Goal: Task Accomplishment & Management: Manage account settings

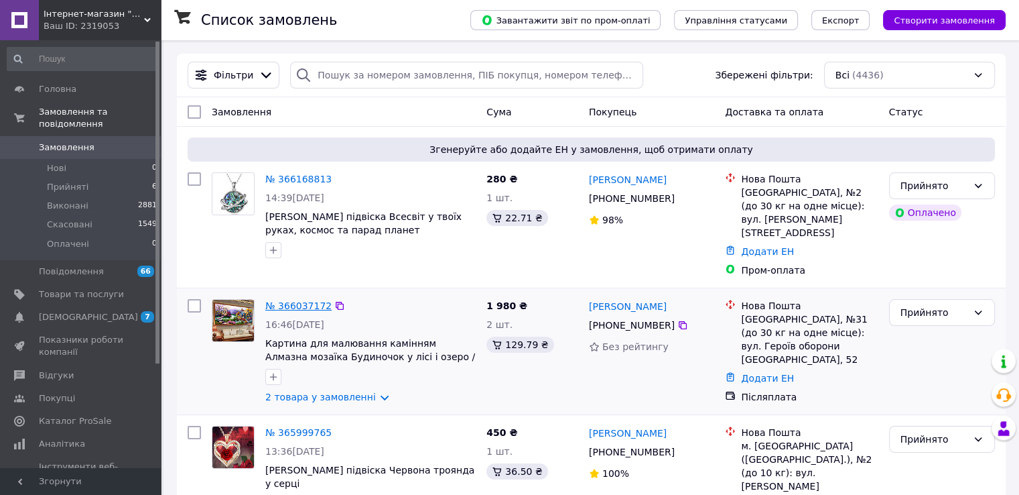
click at [301, 300] on link "№ 366037172" at bounding box center [298, 305] width 66 height 11
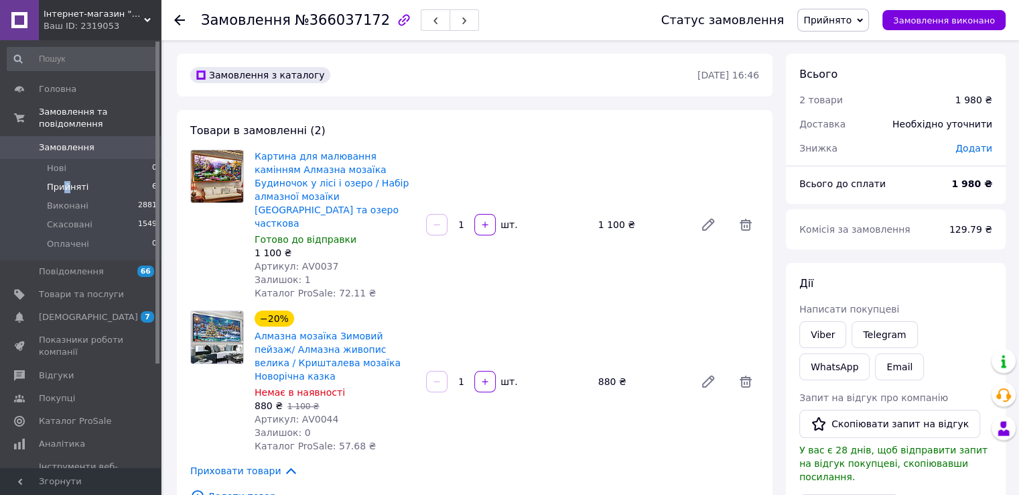
drag, startPoint x: 65, startPoint y: 176, endPoint x: 103, endPoint y: 180, distance: 38.4
click at [66, 181] on span "Прийняті" at bounding box center [68, 187] width 42 height 12
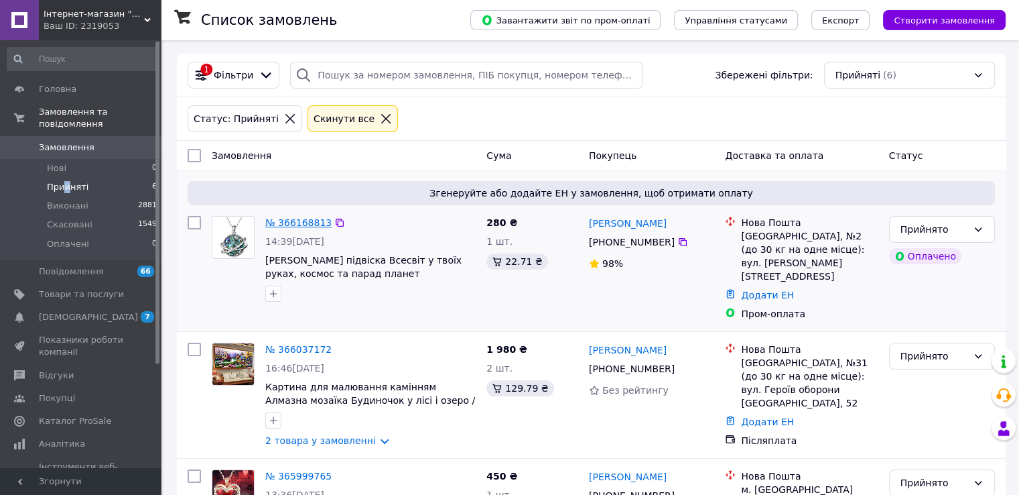
click at [293, 227] on link "№ 366168813" at bounding box center [298, 222] width 66 height 11
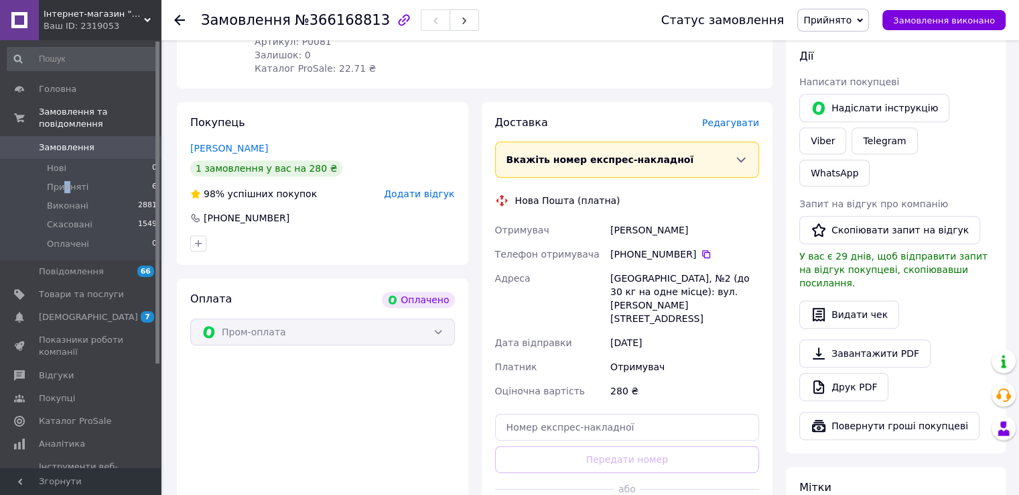
scroll to position [670, 0]
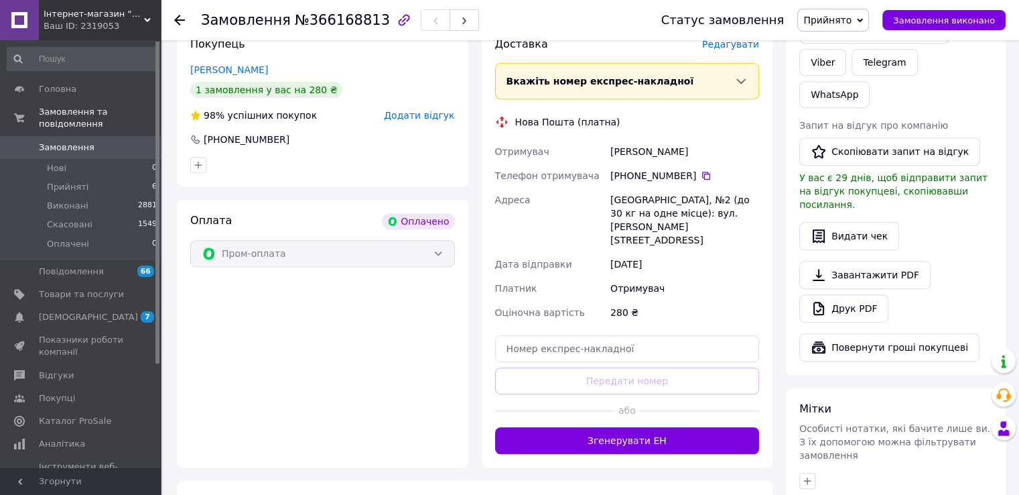
click at [651, 169] on div "[PHONE_NUMBER]" at bounding box center [685, 175] width 149 height 13
copy div "[PHONE_NUMBER]"
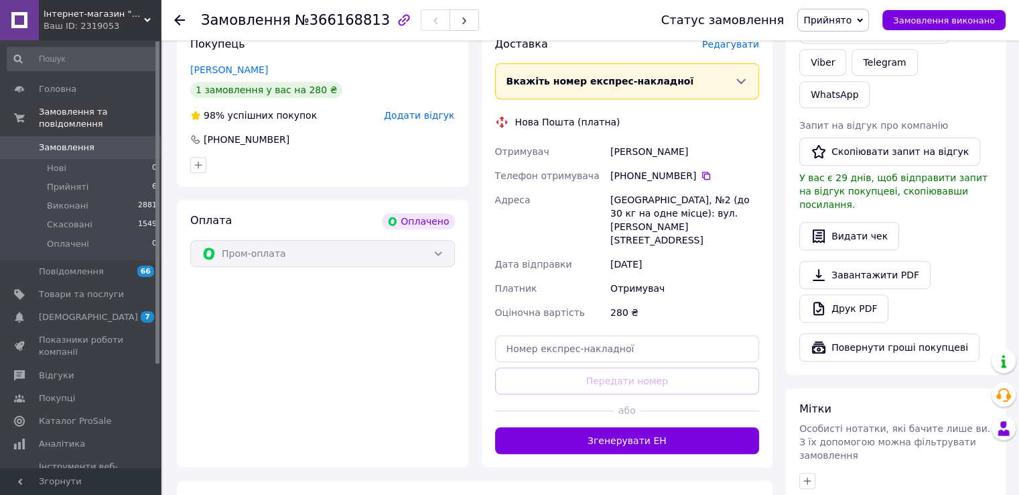
click at [705, 115] on div "Нова Пошта (платна)" at bounding box center [627, 121] width 271 height 13
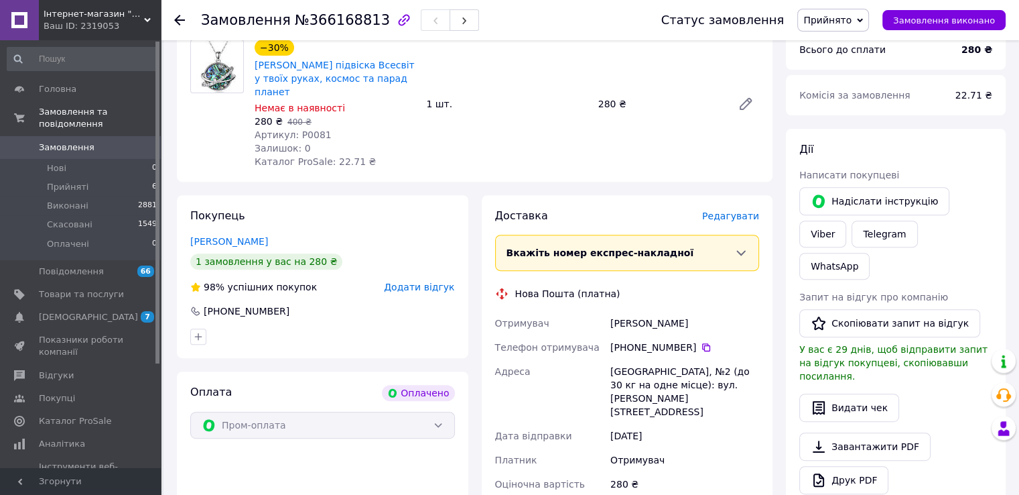
scroll to position [603, 0]
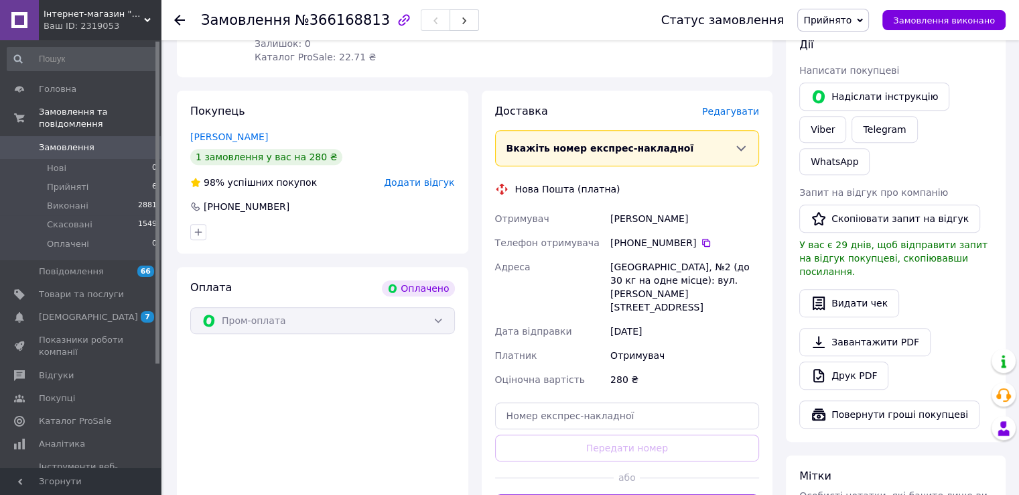
click at [635, 236] on div "[PHONE_NUMBER]" at bounding box center [685, 242] width 149 height 13
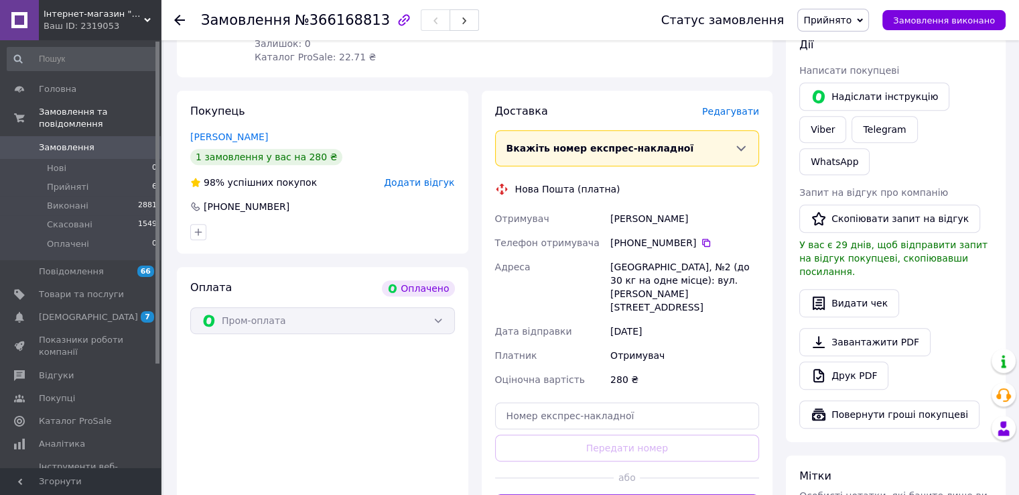
click at [615, 206] on div "[PERSON_NAME]" at bounding box center [685, 218] width 154 height 24
copy div "Билиця"
click at [662, 206] on div "[PERSON_NAME]" at bounding box center [685, 218] width 154 height 24
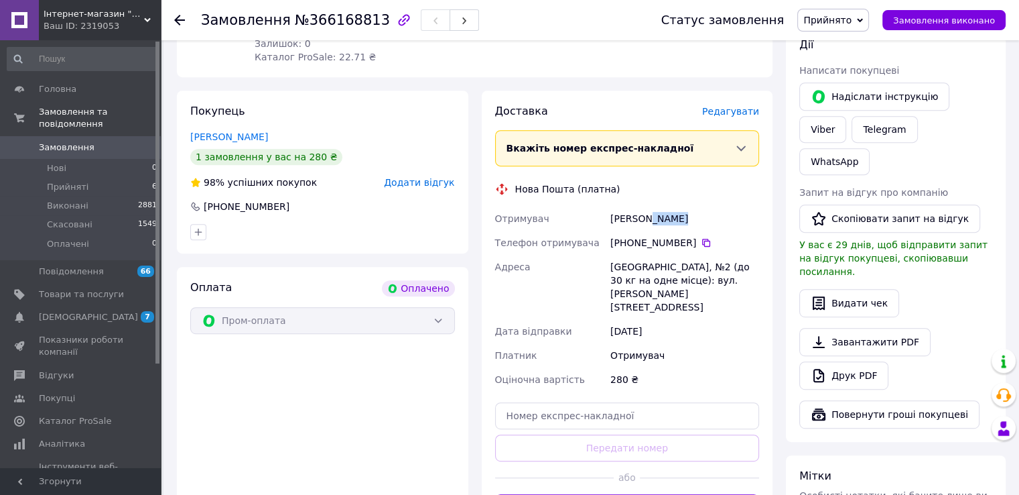
copy div "Оксана"
drag, startPoint x: 609, startPoint y: 253, endPoint x: 684, endPoint y: 259, distance: 75.9
click at [684, 259] on div "[GEOGRAPHIC_DATA], №2 (до 30 кг на одне місце): вул. [PERSON_NAME][STREET_ADDRE…" at bounding box center [685, 287] width 154 height 64
copy div "[GEOGRAPHIC_DATA]"
click at [724, 184] on div "Доставка [PERSON_NAME] Вкажіть номер експрес-накладної Обов'язково введіть номе…" at bounding box center [627, 312] width 265 height 417
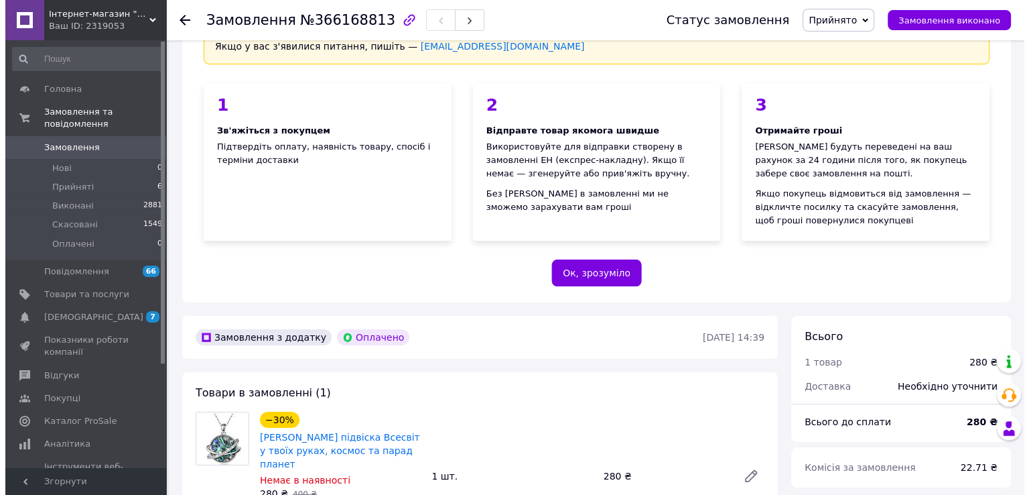
scroll to position [0, 0]
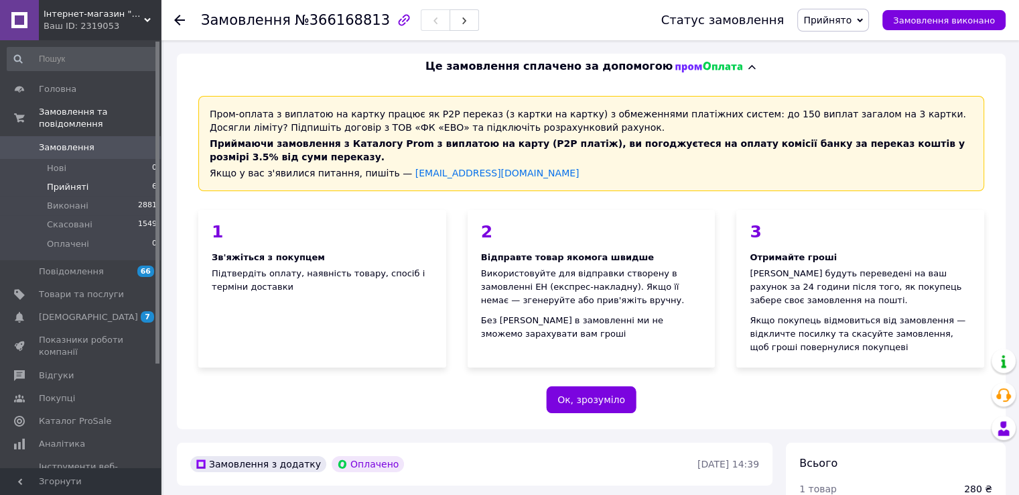
click at [72, 181] on span "Прийняті" at bounding box center [68, 187] width 42 height 12
